Goal: Communication & Community: Share content

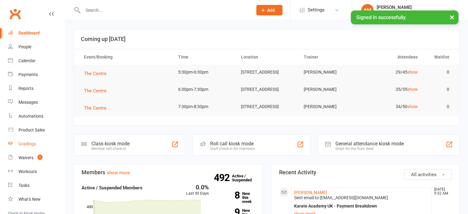
click at [27, 142] on div "Gradings" at bounding box center [27, 143] width 18 height 5
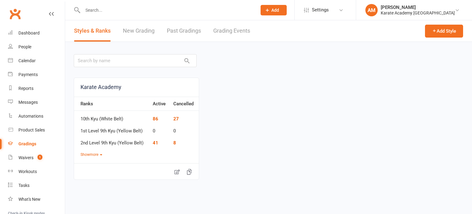
click at [229, 29] on link "Grading Events" at bounding box center [231, 30] width 37 height 21
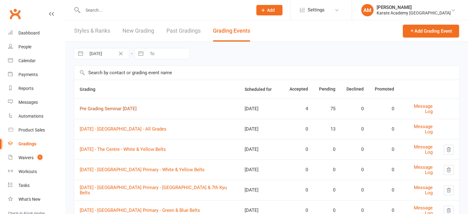
click at [127, 109] on link "Pre Grading Seminar September 2025" at bounding box center [108, 109] width 57 height 6
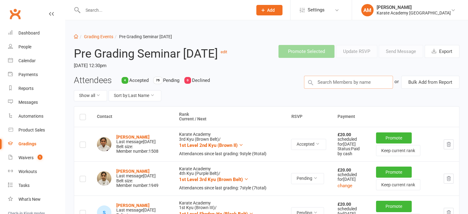
click at [337, 89] on input "text" at bounding box center [348, 82] width 89 height 13
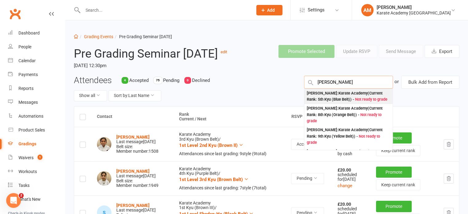
type input "samrat"
click at [330, 103] on div "Samrat Pawar : Karate Academy (Current Rank: 5th Kyu (Blue Belt) ) - Not ready …" at bounding box center [348, 96] width 83 height 13
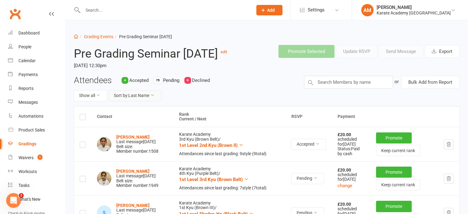
click at [135, 101] on button "Sort by: Last Name" at bounding box center [135, 95] width 53 height 11
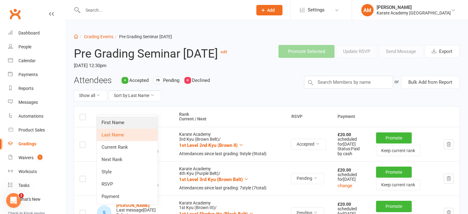
click at [135, 117] on link "First Name" at bounding box center [127, 122] width 61 height 12
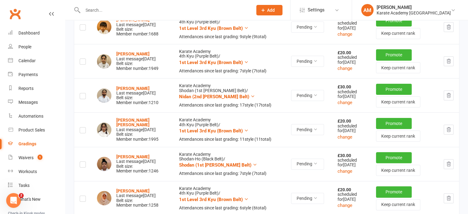
scroll to position [2499, 0]
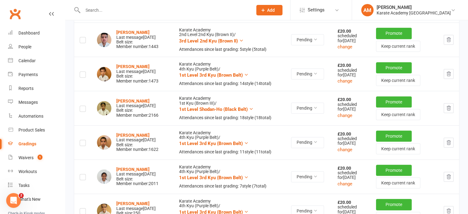
scroll to position [0, 0]
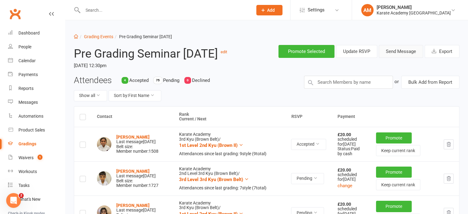
click at [405, 51] on button "Send Message" at bounding box center [401, 51] width 44 height 13
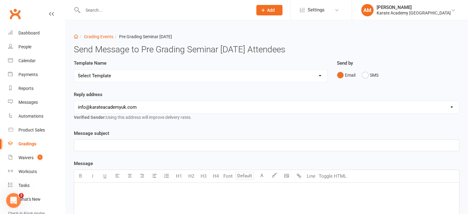
click at [169, 76] on select "Select Template [Email] 0. Pre-Grading Seminar Email* [Email] 0. Saturday Gradi…" at bounding box center [200, 76] width 253 height 12
select select "0"
click at [74, 70] on select "Select Template [Email] 0. Pre-Grading Seminar Email* [Email] 0. Saturday Gradi…" at bounding box center [200, 76] width 253 height 12
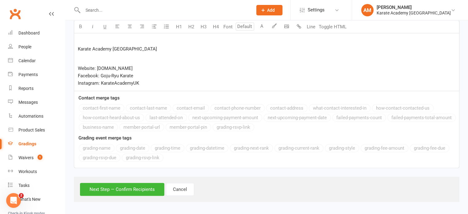
scroll to position [277, 0]
click at [126, 186] on button "Next Step — Confirm Recipients" at bounding box center [122, 188] width 84 height 13
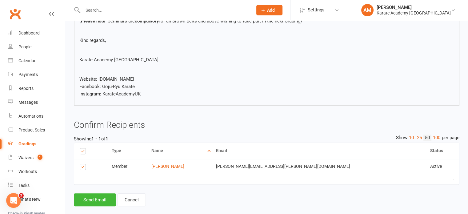
scroll to position [231, 0]
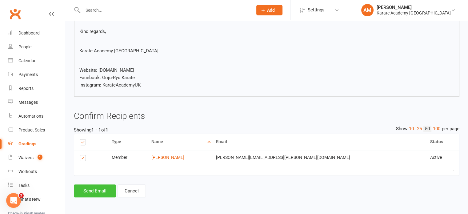
click at [96, 189] on button "Send Email" at bounding box center [95, 190] width 42 height 13
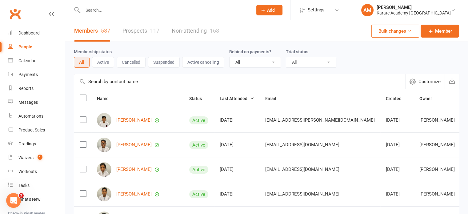
click at [106, 9] on input "text" at bounding box center [164, 10] width 167 height 9
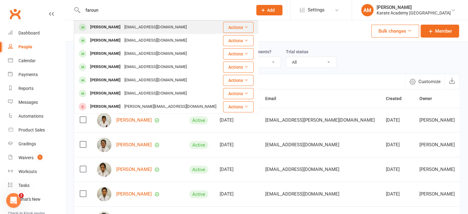
type input "faroun"
click at [126, 23] on div "[EMAIL_ADDRESS][DOMAIN_NAME]" at bounding box center [155, 27] width 66 height 9
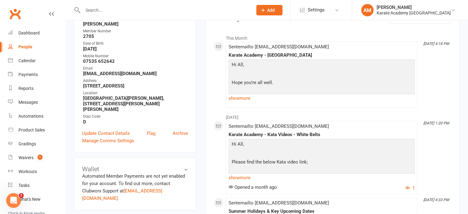
scroll to position [92, 0]
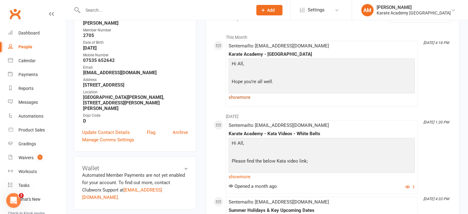
click at [241, 99] on link "show more" at bounding box center [322, 97] width 186 height 9
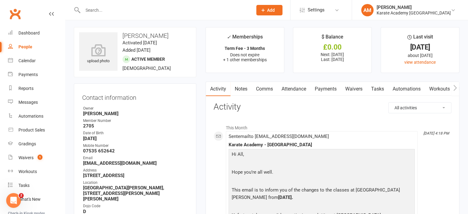
scroll to position [0, 0]
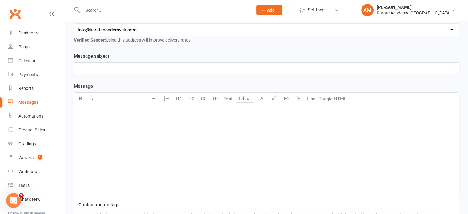
scroll to position [123, 0]
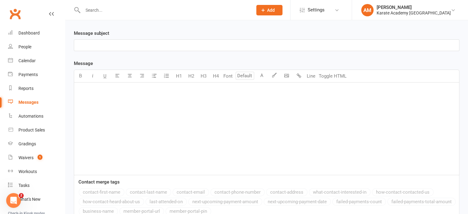
click at [109, 96] on div "﻿" at bounding box center [266, 128] width 385 height 92
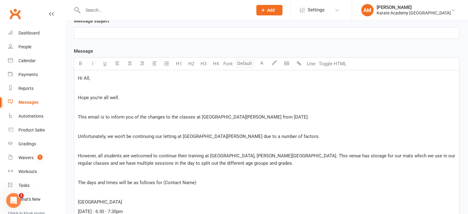
scroll to position [132, 0]
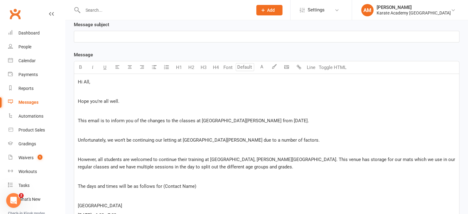
click at [92, 92] on p "﻿" at bounding box center [266, 91] width 377 height 7
click at [89, 109] on p "﻿" at bounding box center [266, 110] width 377 height 7
click at [89, 127] on p "﻿" at bounding box center [266, 129] width 377 height 7
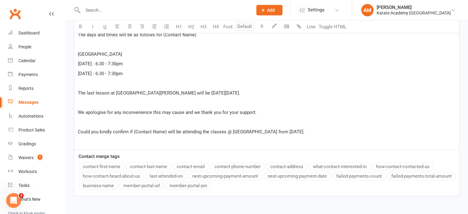
scroll to position [285, 0]
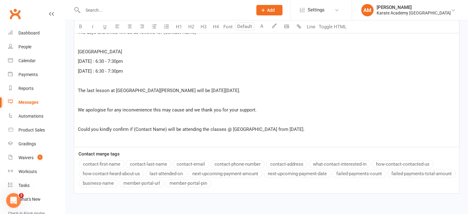
drag, startPoint x: 77, startPoint y: 50, endPoint x: 136, endPoint y: 48, distance: 58.5
click at [136, 48] on div "Hi All, ﻿ Hope you’re all well. ﻿ This email is to inform you of the changes to…" at bounding box center [266, 33] width 385 height 227
click at [82, 27] on icon "button" at bounding box center [80, 26] width 5 height 5
drag, startPoint x: 81, startPoint y: 60, endPoint x: 93, endPoint y: 60, distance: 12.9
click at [93, 60] on div "Hi All, ﻿ Hope you’re all well. ﻿ This email is to inform you of the changes to…" at bounding box center [266, 33] width 385 height 227
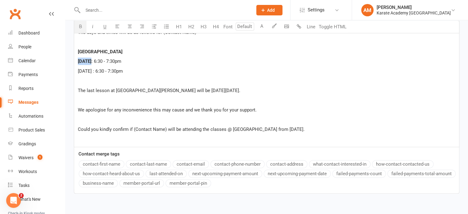
click at [81, 28] on icon "button" at bounding box center [80, 26] width 5 height 5
drag, startPoint x: 78, startPoint y: 70, endPoint x: 101, endPoint y: 71, distance: 23.1
click at [101, 71] on span "[DATE] : 6:30 - 7:30pm" at bounding box center [100, 71] width 45 height 6
click at [79, 27] on icon "button" at bounding box center [80, 26] width 5 height 5
click at [99, 61] on span ": 6:30 - 7:30pm" at bounding box center [106, 61] width 30 height 6
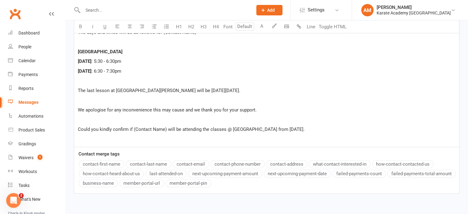
click at [108, 71] on span ": 6:30 - 7:30pm" at bounding box center [106, 71] width 30 height 6
drag, startPoint x: 197, startPoint y: 89, endPoint x: 264, endPoint y: 91, distance: 66.8
click at [264, 91] on p "The last lesson at [GEOGRAPHIC_DATA][PERSON_NAME] will be [DATE][DATE]." at bounding box center [266, 90] width 377 height 7
click at [79, 27] on icon "button" at bounding box center [80, 26] width 5 height 5
click at [363, 127] on p "Could you kindly confirm if (Contact Name) will be attending the classes @ [GEO…" at bounding box center [266, 128] width 377 height 7
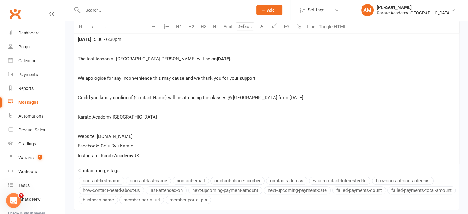
scroll to position [316, 0]
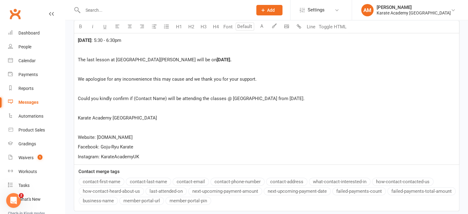
click at [166, 98] on span "Could you kindly confirm if (Contact Name) will be attending the classes @ [GEO…" at bounding box center [191, 99] width 227 height 6
click at [112, 179] on button "contact-first-name" at bounding box center [102, 181] width 46 height 8
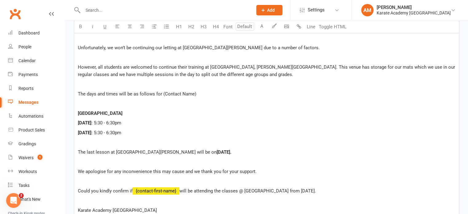
scroll to position [193, 0]
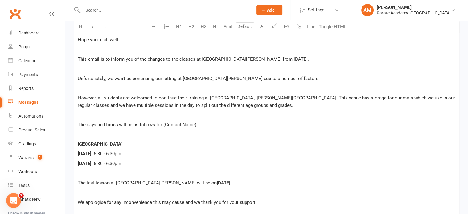
click at [198, 123] on p "The days and times will be as follows for (Contact Name)" at bounding box center [266, 124] width 377 height 7
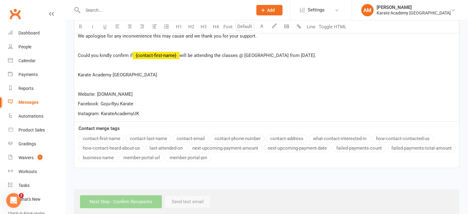
scroll to position [367, 0]
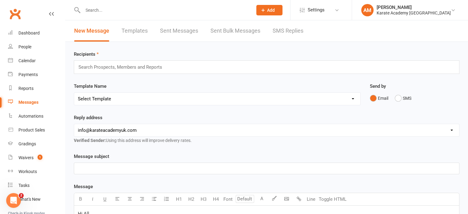
scroll to position [0, 0]
click at [176, 68] on div "Search Prospects, Members and Reports" at bounding box center [266, 67] width 385 height 14
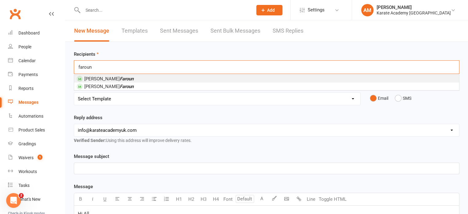
type input "faroun"
click at [148, 77] on li "[PERSON_NAME]" at bounding box center [266, 79] width 385 height 8
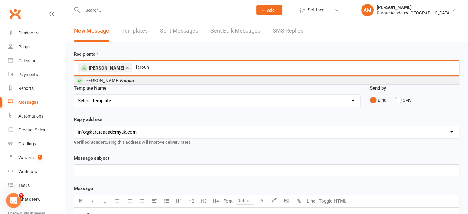
type input "faroun"
click at [148, 77] on li "[PERSON_NAME]" at bounding box center [266, 81] width 385 height 8
type input "[PERSON_NAME]"
click at [164, 81] on li "[PERSON_NAME] skyi" at bounding box center [266, 81] width 385 height 8
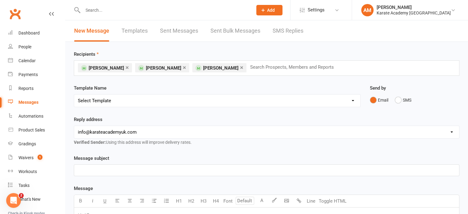
click at [160, 169] on p "﻿" at bounding box center [266, 169] width 377 height 7
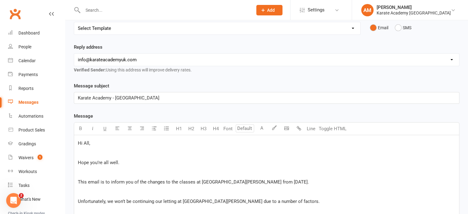
scroll to position [92, 0]
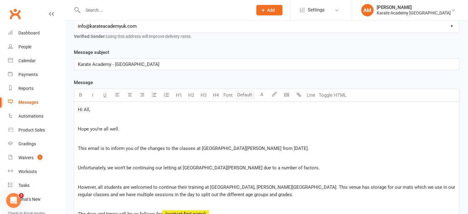
scroll to position [154, 0]
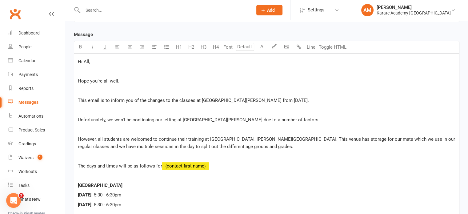
drag, startPoint x: 272, startPoint y: 99, endPoint x: 303, endPoint y: 98, distance: 30.4
click at [303, 98] on p "This email is to inform you of the changes to the classes at [GEOGRAPHIC_DATA][…" at bounding box center [266, 100] width 377 height 7
click at [81, 45] on icon "button" at bounding box center [80, 46] width 5 height 5
click at [346, 107] on p "﻿" at bounding box center [266, 109] width 377 height 7
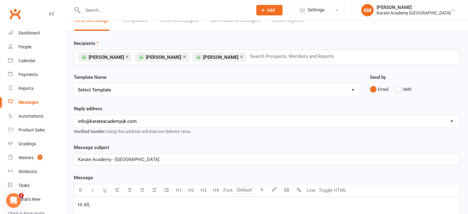
scroll to position [0, 0]
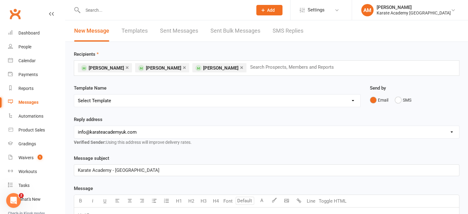
click at [205, 131] on select "[EMAIL_ADDRESS][DOMAIN_NAME] [EMAIL_ADDRESS][DOMAIN_NAME] [DOMAIN_NAME][EMAIL_A…" at bounding box center [266, 132] width 385 height 12
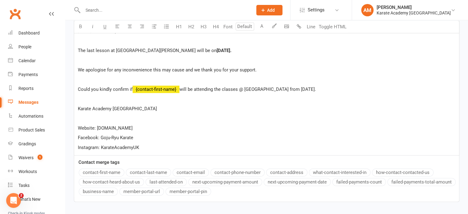
scroll to position [369, 0]
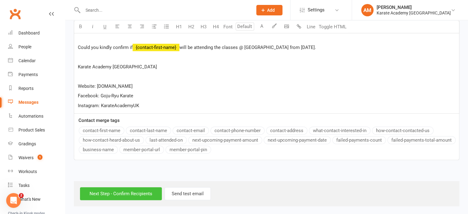
click at [136, 193] on input "Next Step - Confirm Recipients" at bounding box center [121, 193] width 82 height 13
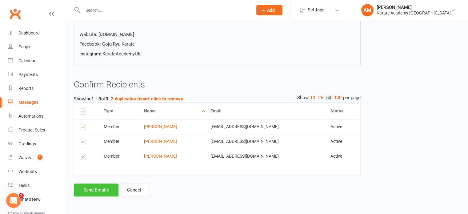
click at [93, 187] on button "Send Emails" at bounding box center [96, 189] width 45 height 13
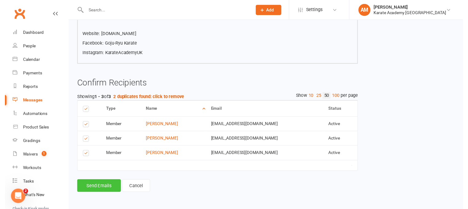
scroll to position [335, 0]
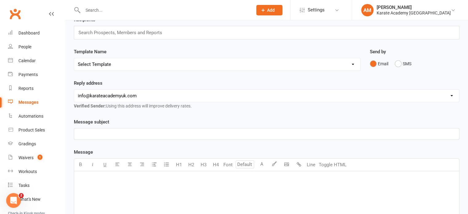
scroll to position [31, 0]
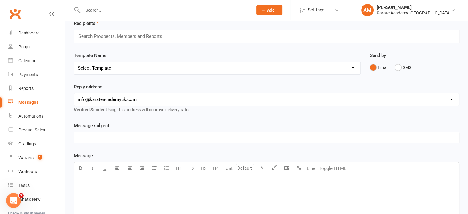
click at [151, 68] on select "Select Template [Email] [GEOGRAPHIC_DATA] - Price Breakdown [Email] Claycots Pr…" at bounding box center [217, 68] width 286 height 12
select select "14"
click at [74, 62] on select "Select Template [Email] [GEOGRAPHIC_DATA] - Price Breakdown [Email] Claycots Pr…" at bounding box center [217, 68] width 286 height 12
click at [144, 69] on select "Select Template [Email] [GEOGRAPHIC_DATA] - Price Breakdown [Email] Claycots Pr…" at bounding box center [217, 68] width 286 height 12
select select
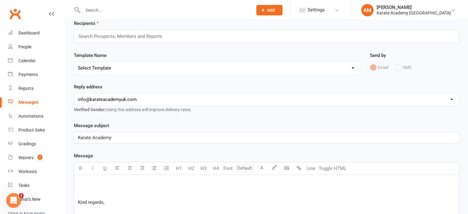
click at [74, 62] on select "Select Template [Email] [GEOGRAPHIC_DATA] - Price Breakdown [Email] Claycots Pr…" at bounding box center [217, 68] width 286 height 12
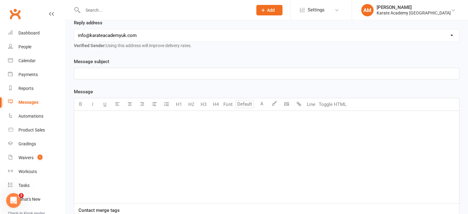
scroll to position [92, 0]
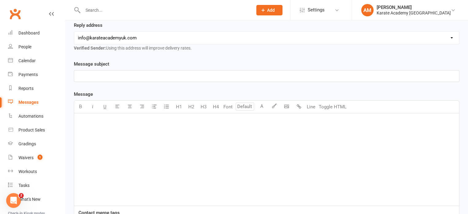
click at [150, 130] on div "﻿" at bounding box center [266, 159] width 385 height 92
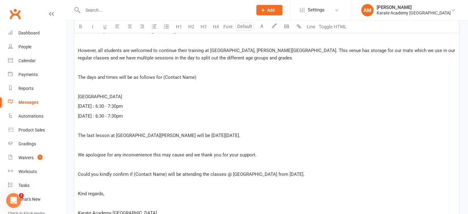
scroll to position [240, 0]
drag, startPoint x: 76, startPoint y: 96, endPoint x: 137, endPoint y: 94, distance: 60.3
click at [137, 94] on div "Hi All, ﻿ Hope you’re all well. ﻿ This email is to inform you of the changes to…" at bounding box center [266, 113] width 385 height 294
click at [79, 27] on icon "button" at bounding box center [80, 26] width 5 height 5
drag, startPoint x: 77, startPoint y: 107, endPoint x: 93, endPoint y: 106, distance: 16.3
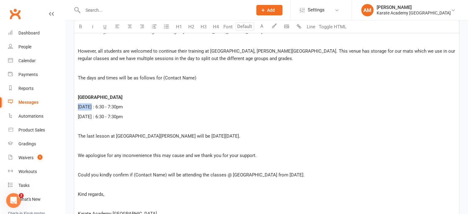
click at [93, 106] on div "Hi All, ﻿ Hope you’re all well. ﻿ This email is to inform you of the changes to…" at bounding box center [266, 113] width 385 height 294
click at [81, 28] on icon "button" at bounding box center [80, 26] width 5 height 5
drag, startPoint x: 78, startPoint y: 114, endPoint x: 101, endPoint y: 116, distance: 23.4
click at [101, 116] on div "Hi All, ﻿ Hope you’re all well. ﻿ This email is to inform you of the changes to…" at bounding box center [266, 113] width 385 height 294
click at [81, 28] on icon "button" at bounding box center [80, 26] width 5 height 5
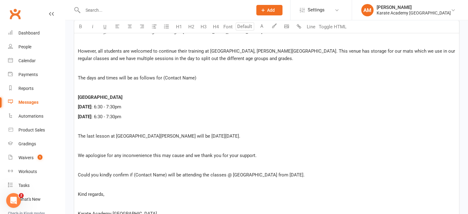
drag, startPoint x: 197, startPoint y: 134, endPoint x: 262, endPoint y: 137, distance: 64.6
click at [262, 137] on p "The last lesson at [GEOGRAPHIC_DATA][PERSON_NAME] will be [DATE][DATE]." at bounding box center [266, 135] width 377 height 7
click at [78, 27] on icon "button" at bounding box center [80, 26] width 5 height 5
click at [196, 76] on p "The days and times will be as follows for (Contact Name)" at bounding box center [266, 77] width 377 height 7
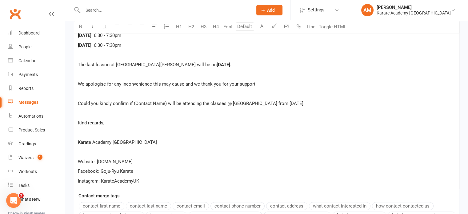
scroll to position [386, 0]
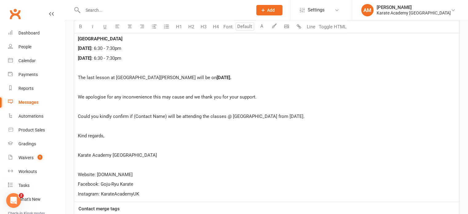
scroll to position [302, 0]
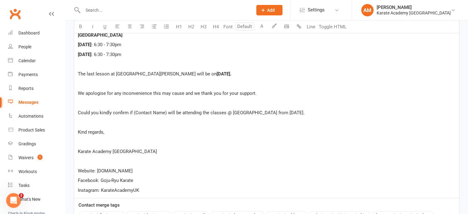
click at [165, 113] on span "Could you kindly confirm if (Contact Name) will be attending the classes @ [GEO…" at bounding box center [191, 113] width 227 height 6
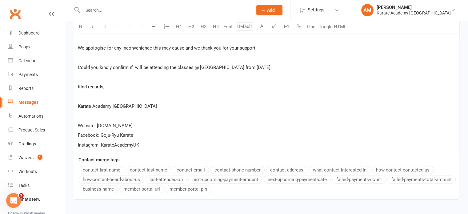
scroll to position [364, 0]
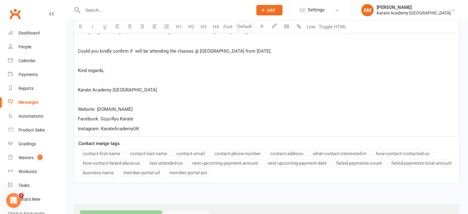
click at [116, 151] on button "contact-first-name" at bounding box center [102, 153] width 46 height 8
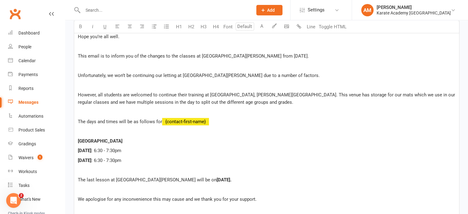
scroll to position [179, 0]
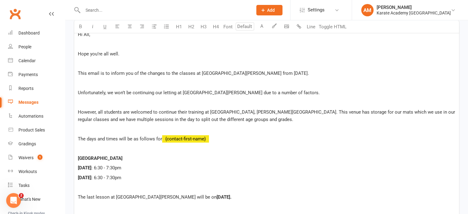
drag, startPoint x: 273, startPoint y: 72, endPoint x: 301, endPoint y: 73, distance: 27.7
click at [301, 73] on span "This email is to inform you of the changes to the classes at [GEOGRAPHIC_DATA][…" at bounding box center [193, 73] width 231 height 6
click at [81, 25] on icon "button" at bounding box center [80, 26] width 5 height 5
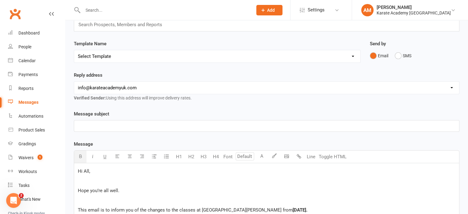
scroll to position [25, 0]
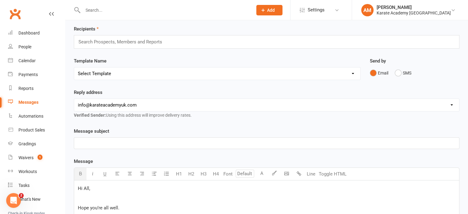
click at [204, 140] on p "﻿" at bounding box center [266, 142] width 377 height 7
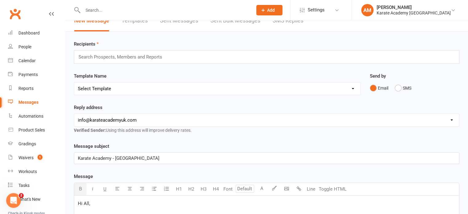
scroll to position [0, 0]
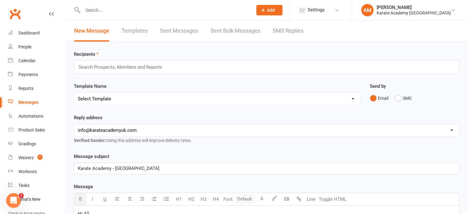
click at [160, 64] on input "text" at bounding box center [123, 67] width 90 height 8
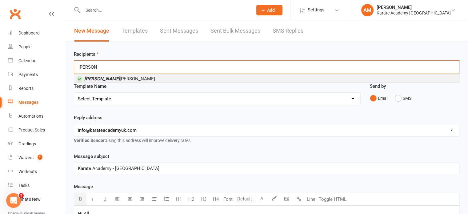
type input "[PERSON_NAME]"
click at [175, 77] on li "[PERSON_NAME]" at bounding box center [266, 79] width 385 height 8
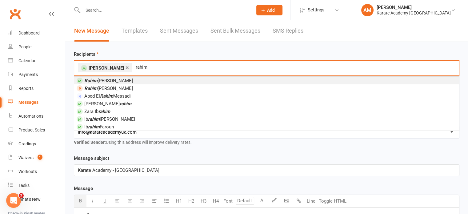
type input "rahim"
click at [134, 81] on li "[PERSON_NAME]" at bounding box center [266, 81] width 385 height 8
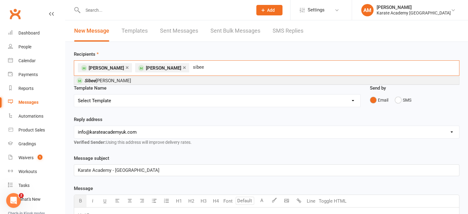
type input "sibee"
click at [225, 82] on li "[PERSON_NAME]" at bounding box center [266, 81] width 385 height 8
type input "dilu"
click at [103, 79] on span "Dilu san [PERSON_NAME]" at bounding box center [110, 81] width 52 height 6
type input "thil"
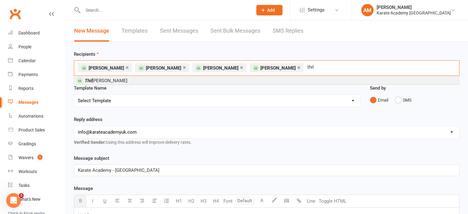
click at [109, 81] on span "Thil [PERSON_NAME]" at bounding box center [105, 81] width 43 height 6
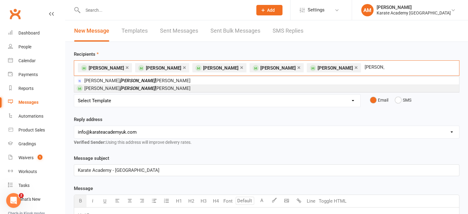
type input "[PERSON_NAME]"
click at [112, 88] on span "[PERSON_NAME] [PERSON_NAME]" at bounding box center [137, 88] width 106 height 6
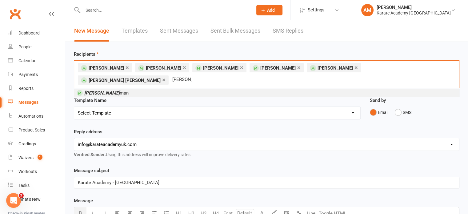
type input "[PERSON_NAME]"
click at [140, 93] on li "[PERSON_NAME] man" at bounding box center [266, 93] width 385 height 8
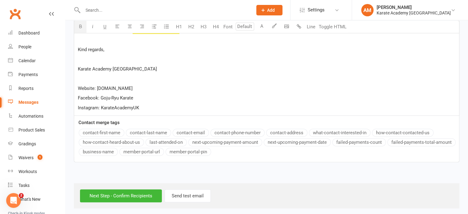
scroll to position [400, 0]
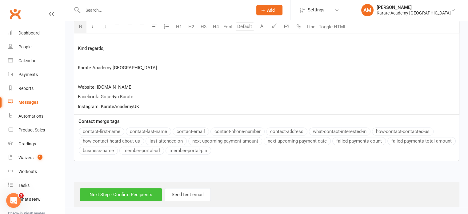
click at [111, 195] on input "Next Step - Confirm Recipients" at bounding box center [121, 194] width 82 height 13
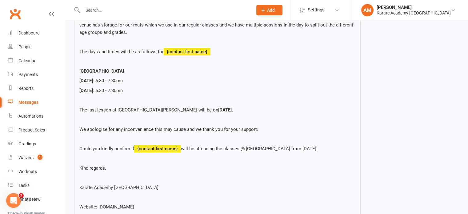
scroll to position [140, 0]
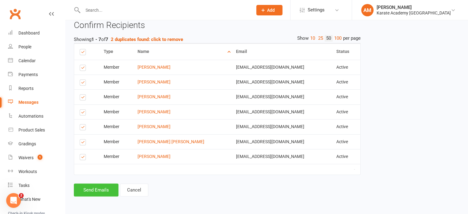
click at [92, 192] on button "Send Emails" at bounding box center [96, 189] width 45 height 13
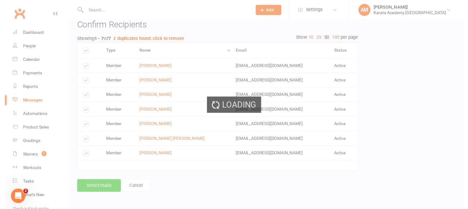
scroll to position [414, 0]
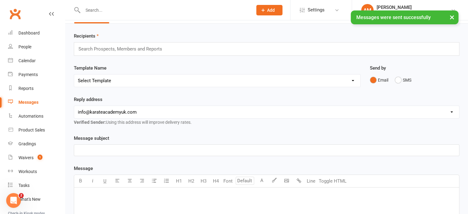
scroll to position [123, 0]
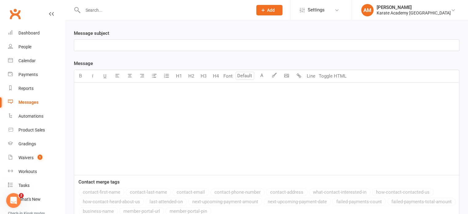
click at [119, 88] on p "﻿" at bounding box center [266, 90] width 377 height 7
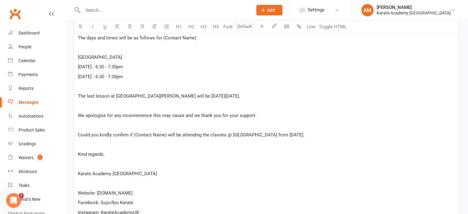
scroll to position [233, 0]
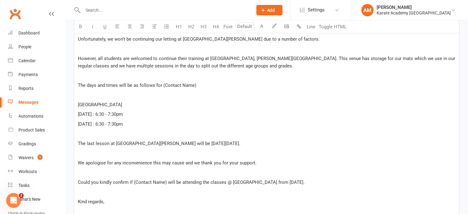
drag, startPoint x: 78, startPoint y: 103, endPoint x: 138, endPoint y: 103, distance: 59.7
click at [138, 103] on p "[GEOGRAPHIC_DATA]" at bounding box center [266, 104] width 377 height 7
click at [82, 24] on icon "button" at bounding box center [80, 26] width 5 height 5
drag, startPoint x: 82, startPoint y: 113, endPoint x: 95, endPoint y: 115, distance: 13.0
click at [95, 115] on span "[DATE] : 6:30 - 7:30pm" at bounding box center [100, 114] width 45 height 6
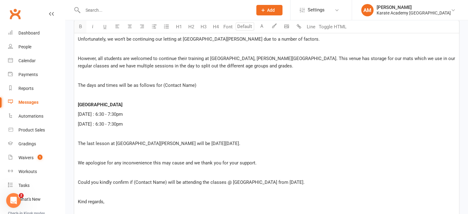
click at [79, 26] on icon "button" at bounding box center [80, 26] width 5 height 5
drag, startPoint x: 77, startPoint y: 124, endPoint x: 101, endPoint y: 125, distance: 24.0
click at [101, 125] on div "Hi All, ﻿ Hope you’re all well. ﻿ This email is to inform you of the changes to…" at bounding box center [266, 120] width 385 height 294
click at [82, 26] on icon "button" at bounding box center [80, 26] width 5 height 5
drag, startPoint x: 198, startPoint y: 141, endPoint x: 259, endPoint y: 141, distance: 61.2
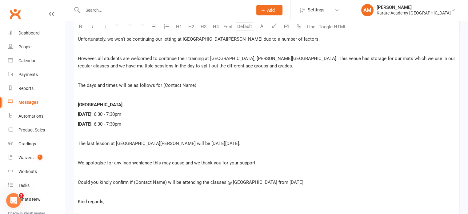
click at [259, 141] on p "The last lesson at [GEOGRAPHIC_DATA][PERSON_NAME] will be [DATE][DATE]." at bounding box center [266, 143] width 377 height 7
click at [80, 27] on icon "button" at bounding box center [80, 26] width 5 height 5
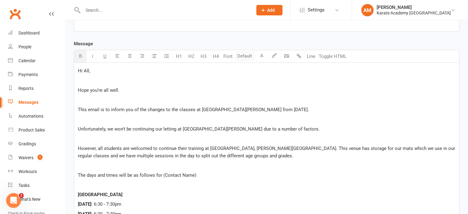
scroll to position [140, 0]
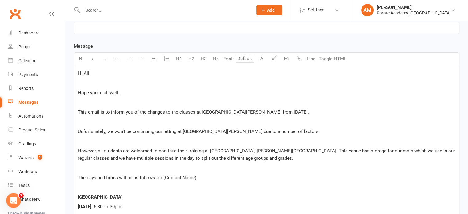
drag, startPoint x: 273, startPoint y: 110, endPoint x: 302, endPoint y: 112, distance: 29.3
click at [302, 112] on span "This email is to inform you of the changes to the classes at [GEOGRAPHIC_DATA][…" at bounding box center [193, 112] width 231 height 6
click at [82, 57] on button "button" at bounding box center [80, 59] width 12 height 12
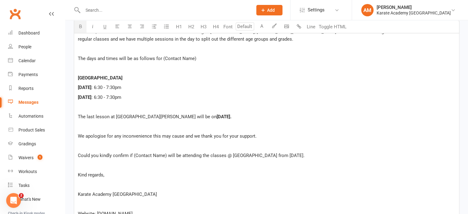
scroll to position [233, 0]
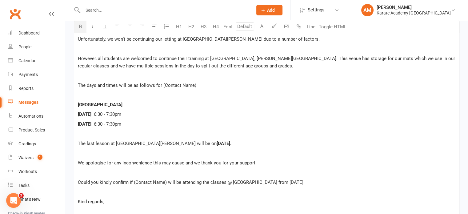
click at [165, 182] on span "Could you kindly confirm if (Contact Name) will be attending the classes @ [GEO…" at bounding box center [191, 182] width 227 height 6
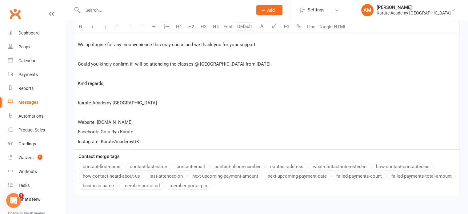
scroll to position [356, 0]
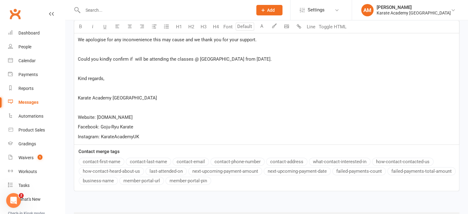
click at [103, 161] on button "contact-first-name" at bounding box center [102, 161] width 46 height 8
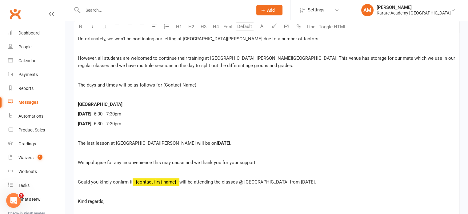
scroll to position [233, 0]
click at [196, 86] on p "The days and times will be as follows for (Contact Name)" at bounding box center [266, 84] width 377 height 7
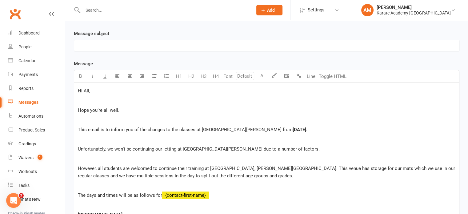
scroll to position [117, 0]
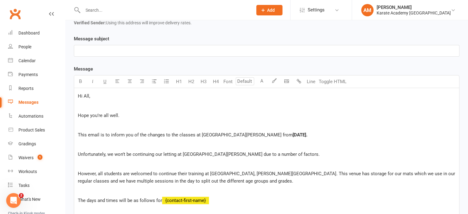
click at [169, 54] on div "﻿" at bounding box center [266, 50] width 385 height 11
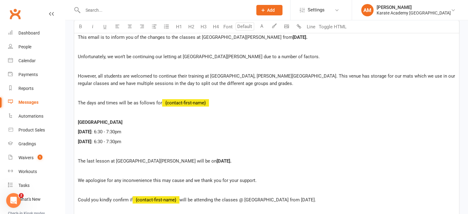
scroll to position [215, 0]
click at [100, 132] on span ": 6:30 - 7:30pm" at bounding box center [106, 132] width 30 height 6
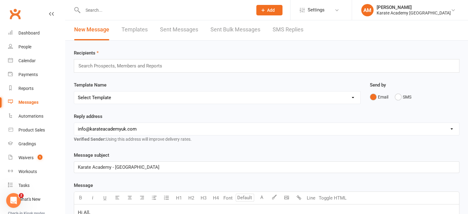
scroll to position [0, 0]
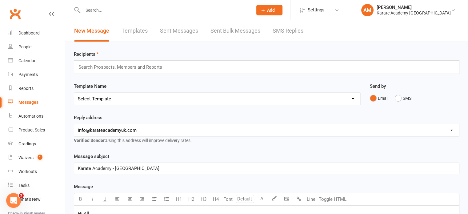
click at [124, 67] on input "text" at bounding box center [123, 67] width 90 height 8
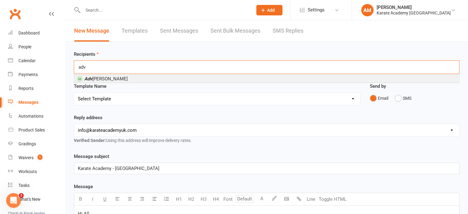
type input "adv"
click at [123, 79] on li "Adv ika [PERSON_NAME]" at bounding box center [266, 79] width 385 height 8
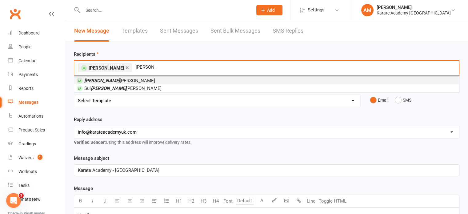
type input "[PERSON_NAME]"
click at [129, 78] on li "[PERSON_NAME]" at bounding box center [266, 81] width 385 height 8
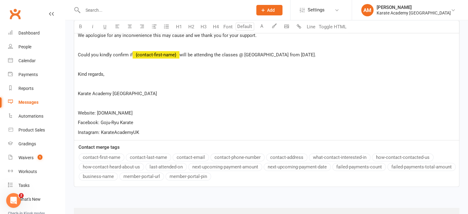
scroll to position [388, 0]
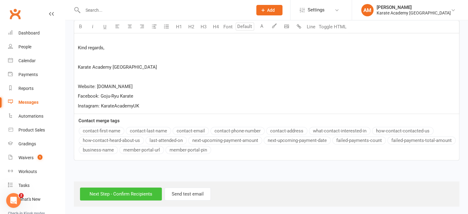
click at [135, 191] on input "Next Step - Confirm Recipients" at bounding box center [121, 193] width 82 height 13
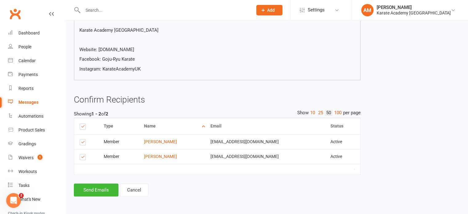
scroll to position [342, 0]
click at [104, 190] on button "Send Emails" at bounding box center [96, 189] width 45 height 13
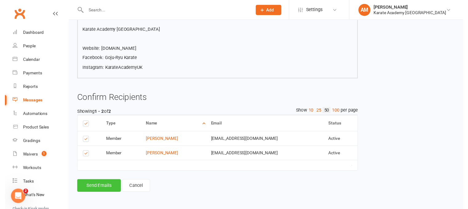
scroll to position [340, 0]
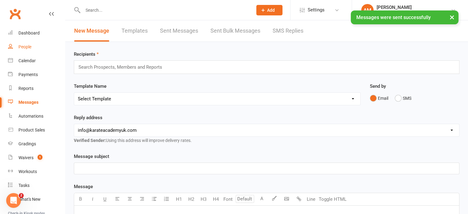
click at [32, 48] on link "People" at bounding box center [36, 47] width 57 height 14
